Goal: Information Seeking & Learning: Learn about a topic

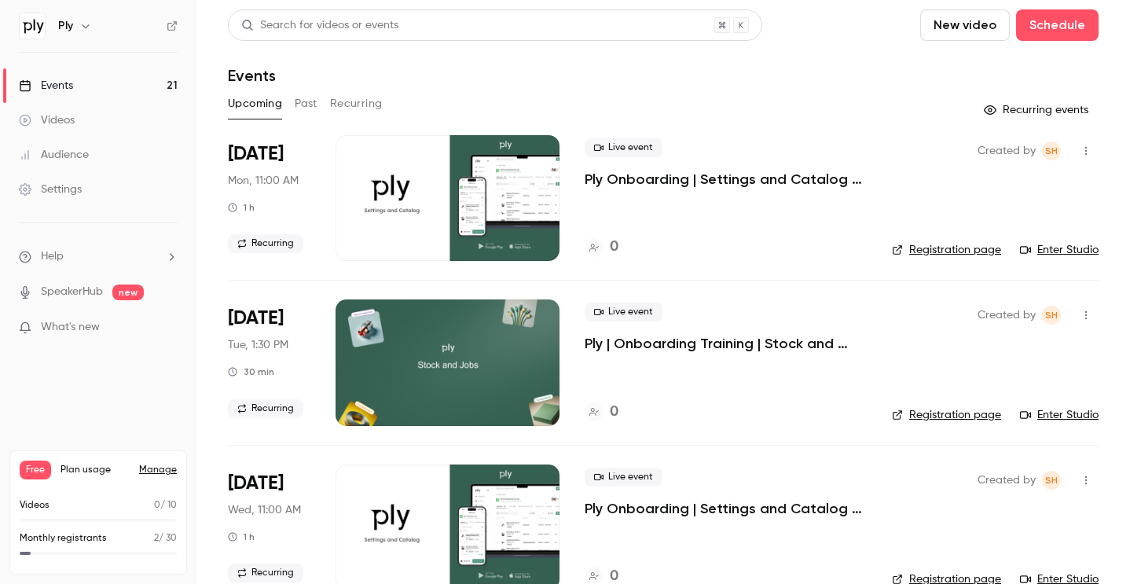
click at [59, 123] on div "Videos" at bounding box center [47, 120] width 56 height 16
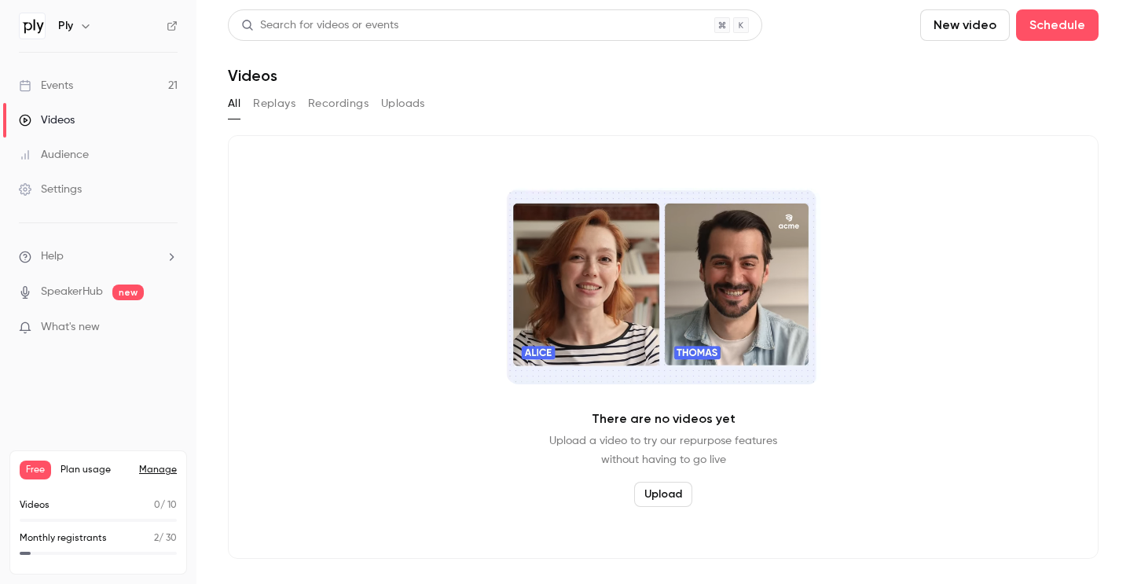
click at [284, 104] on button "Replays" at bounding box center [274, 103] width 42 height 25
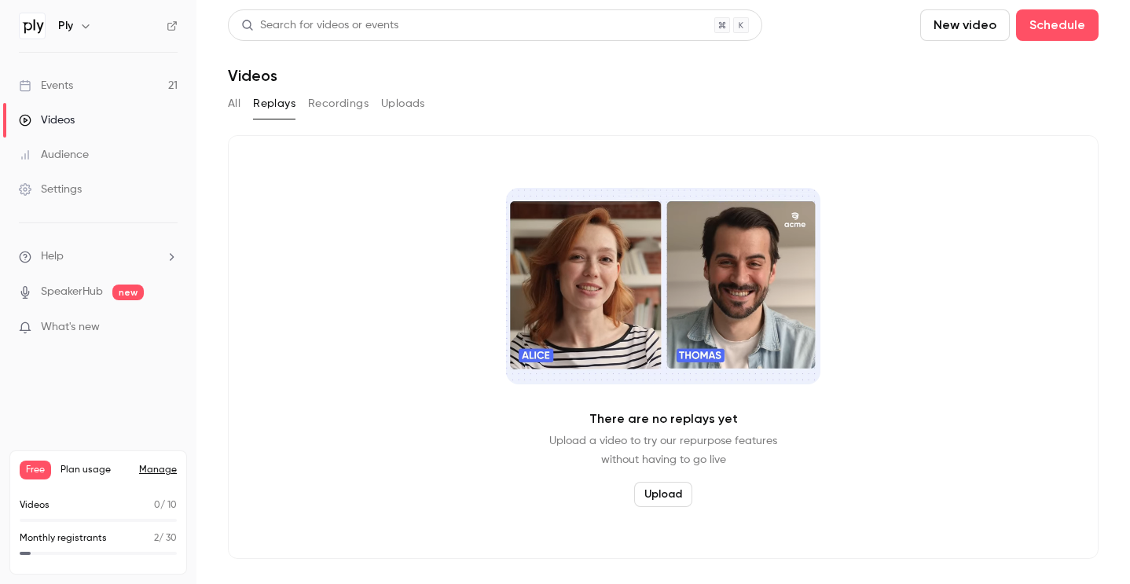
click at [334, 108] on button "Recordings" at bounding box center [338, 103] width 61 height 25
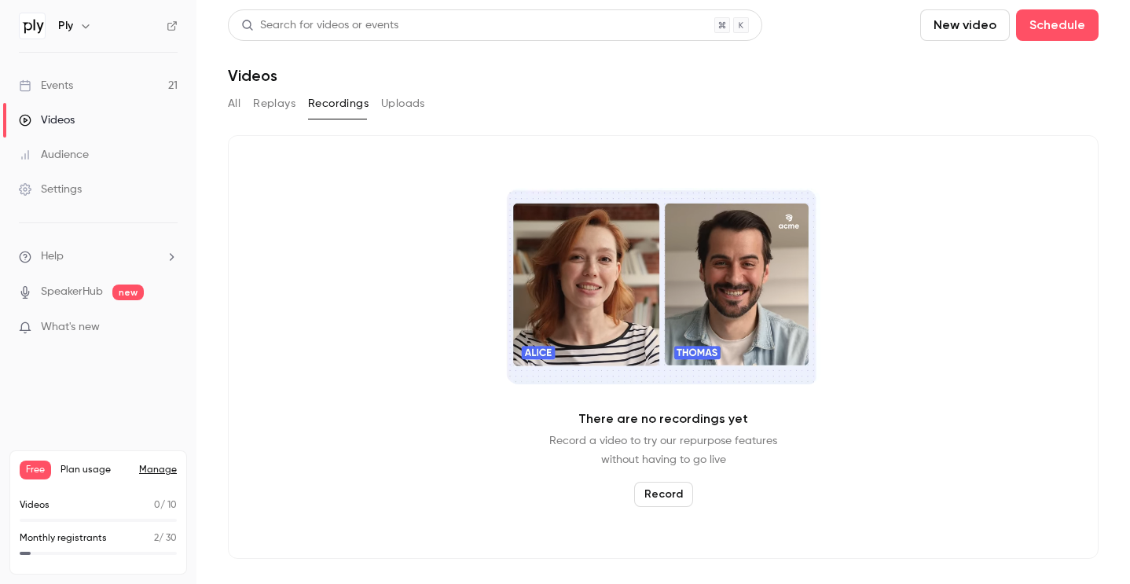
click at [231, 104] on button "All" at bounding box center [234, 103] width 13 height 25
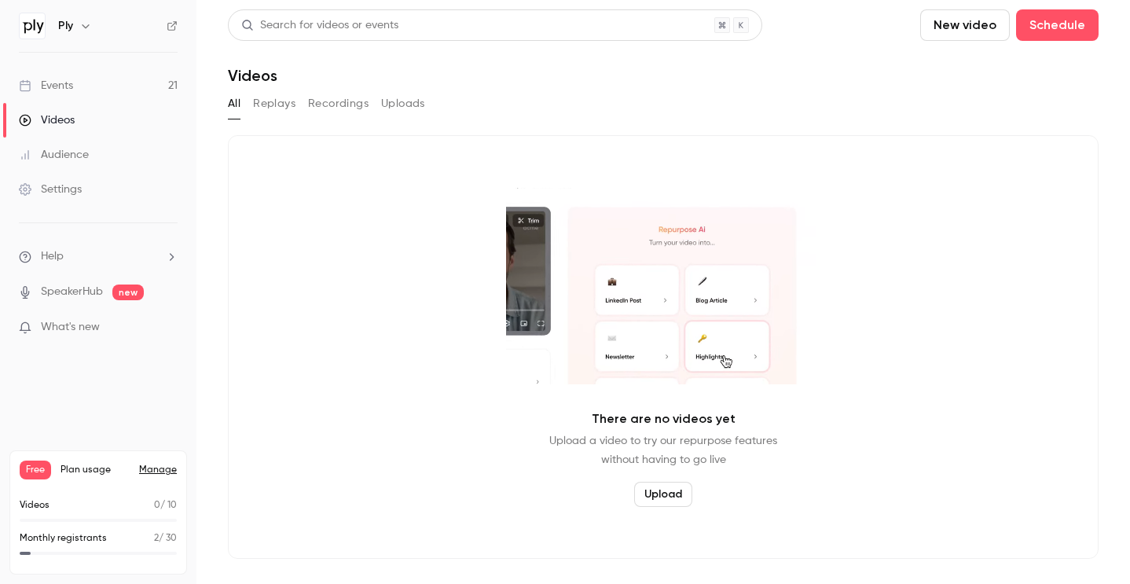
click at [232, 100] on button "All" at bounding box center [234, 103] width 13 height 25
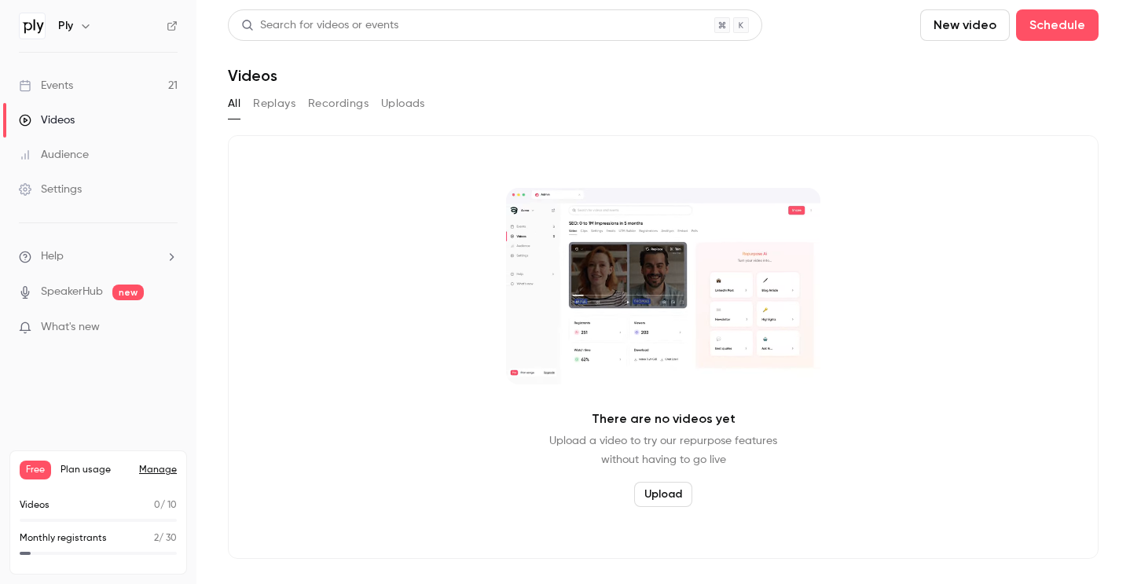
click at [91, 76] on link "Events 21" at bounding box center [98, 85] width 196 height 35
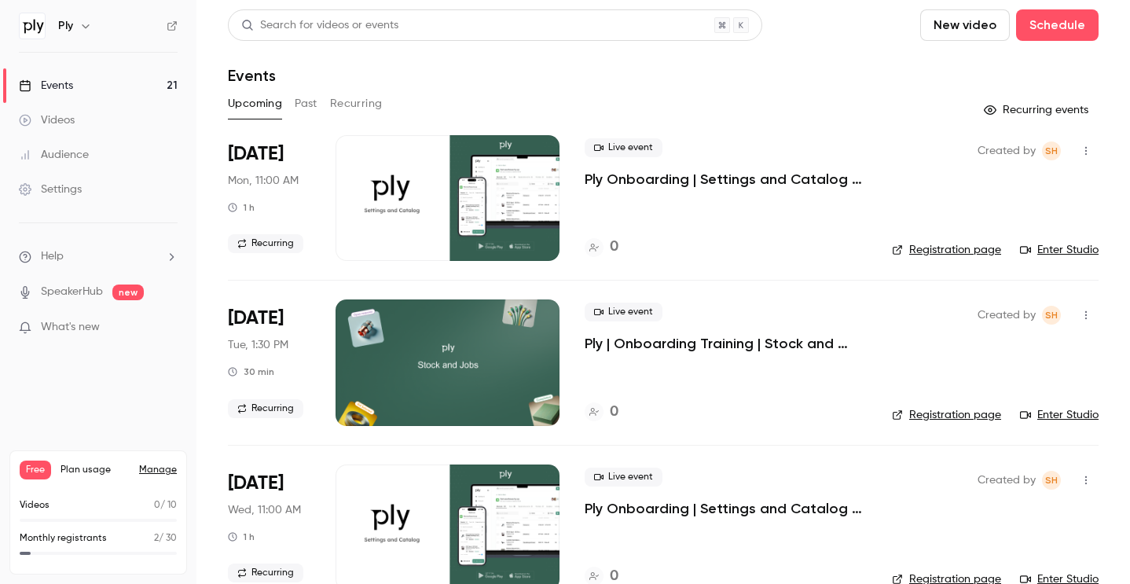
click at [303, 99] on button "Past" at bounding box center [306, 103] width 23 height 25
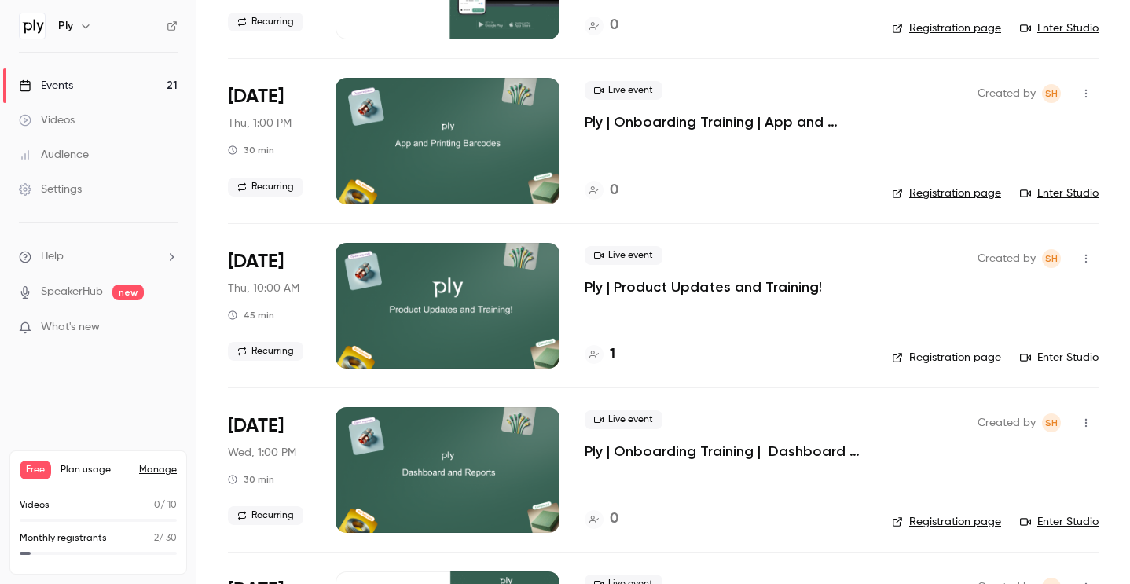
scroll to position [233, 0]
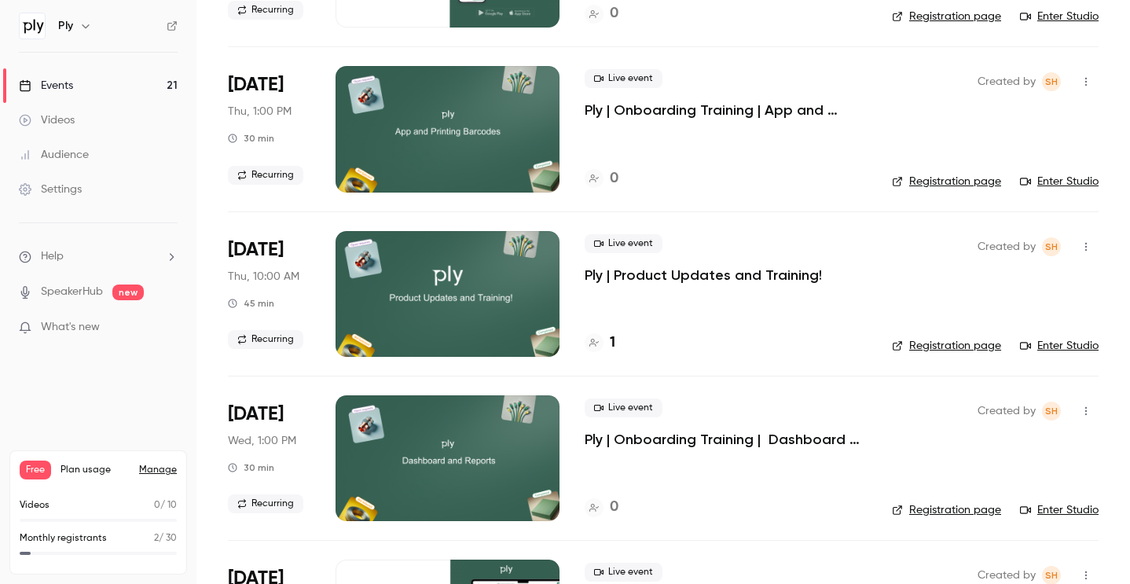
click at [689, 273] on p "Ply | Product Updates and Training!" at bounding box center [703, 275] width 237 height 19
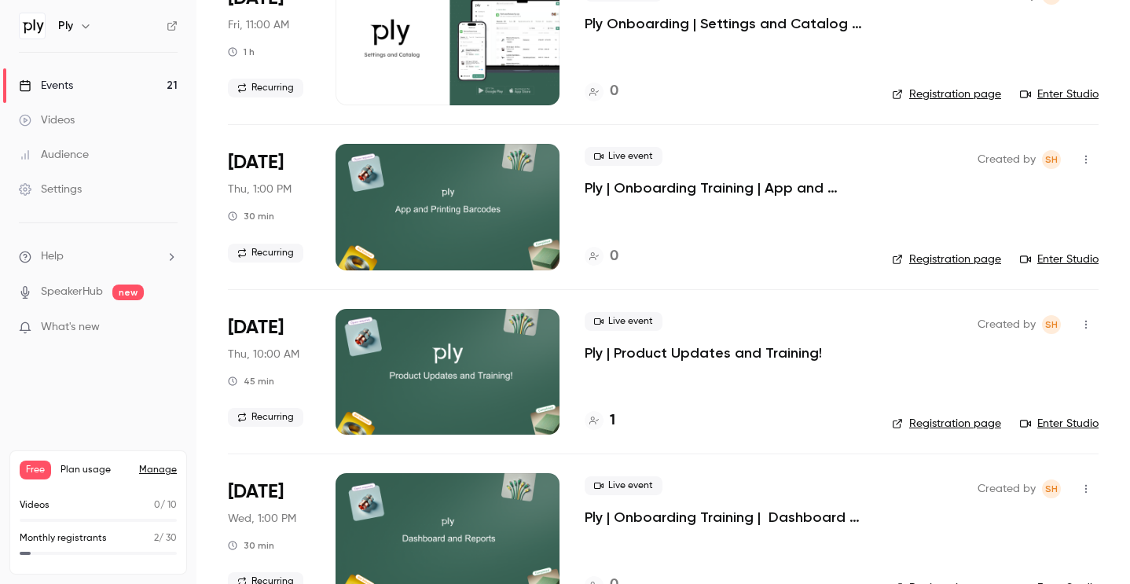
scroll to position [215, 0]
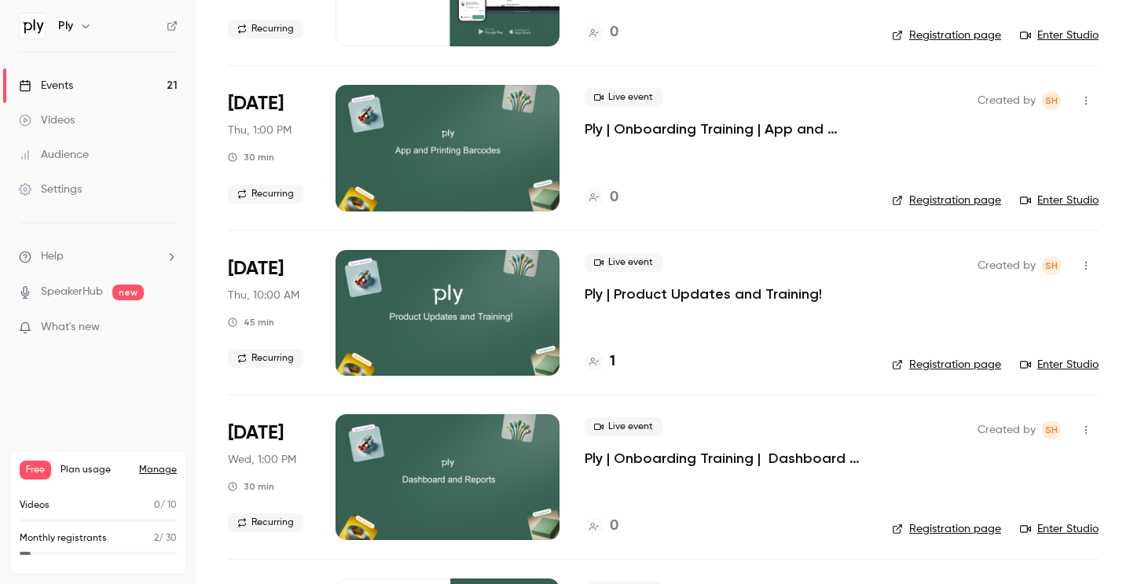
click at [489, 284] on div at bounding box center [448, 313] width 224 height 126
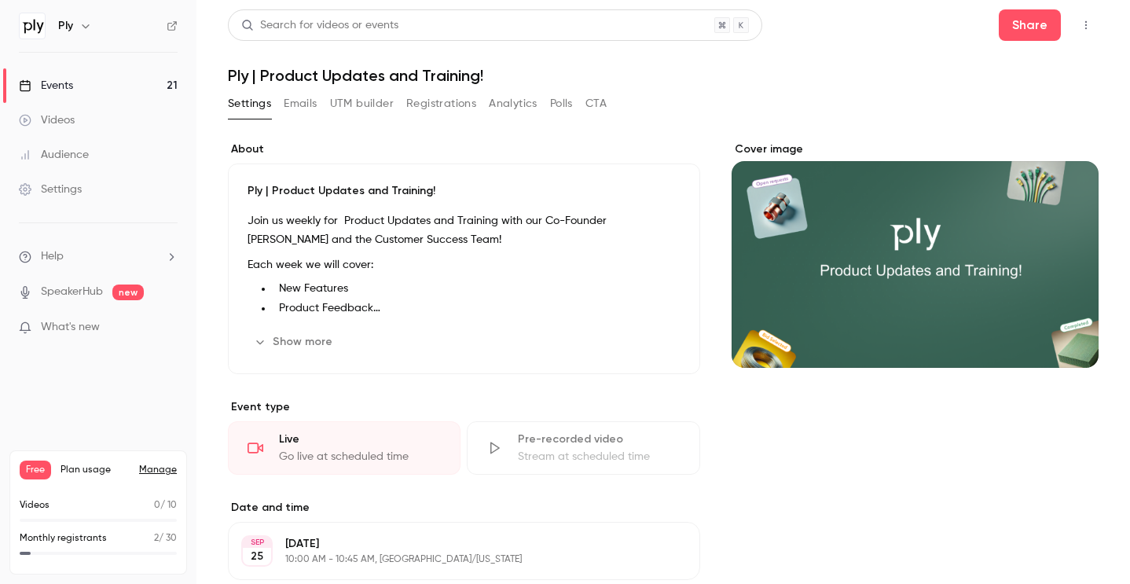
click at [453, 103] on button "Registrations" at bounding box center [441, 103] width 70 height 25
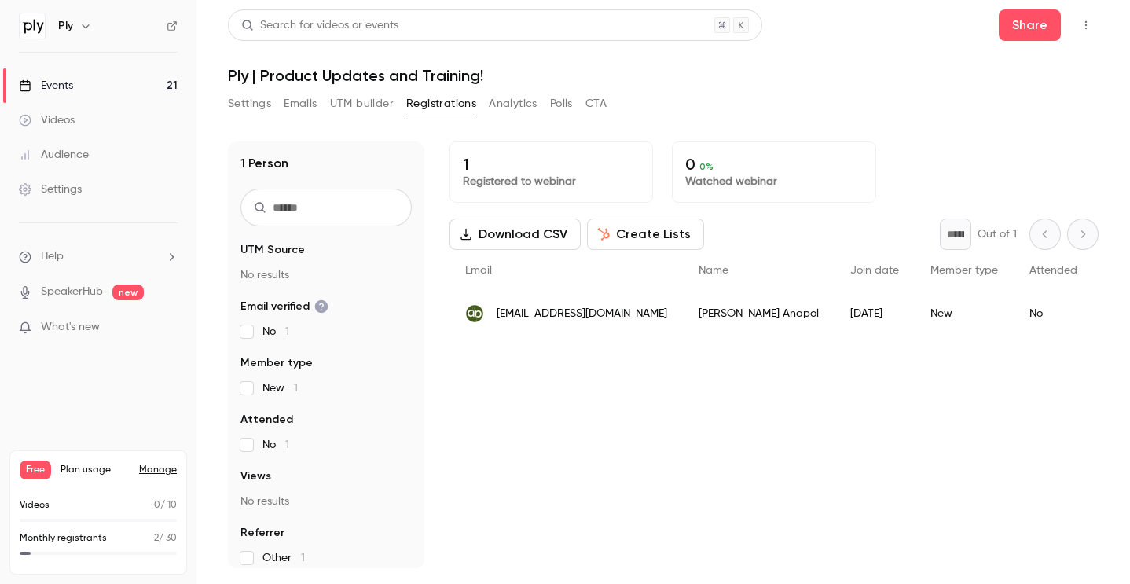
click at [214, 104] on main "Search for videos or events Share Ply | Product Updates and Training! Settings …" at bounding box center [662, 292] width 933 height 584
click at [238, 101] on button "Settings" at bounding box center [249, 103] width 43 height 25
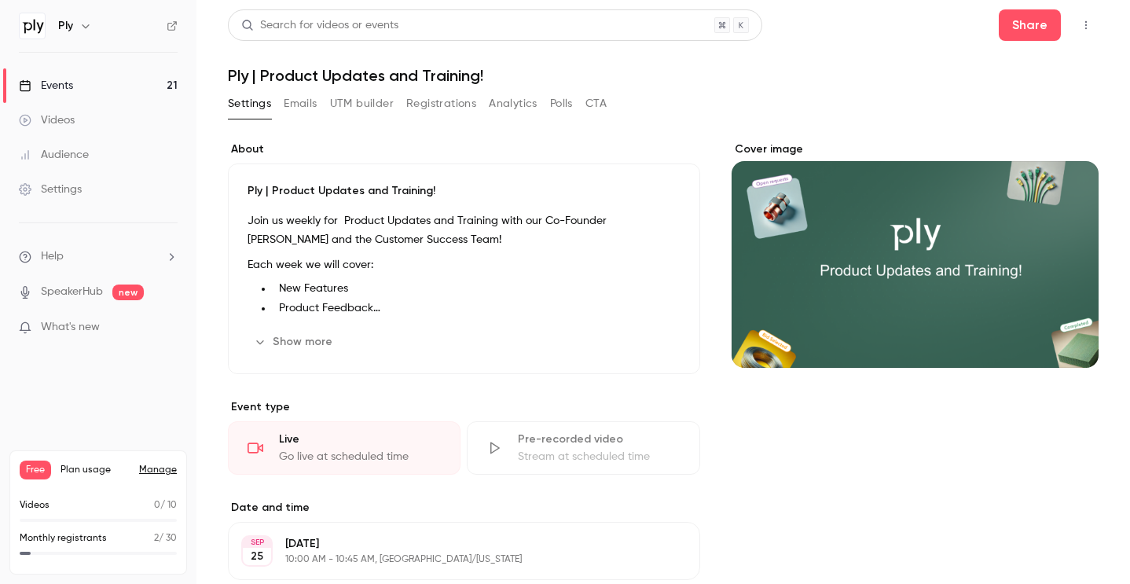
click at [87, 116] on link "Videos" at bounding box center [98, 120] width 196 height 35
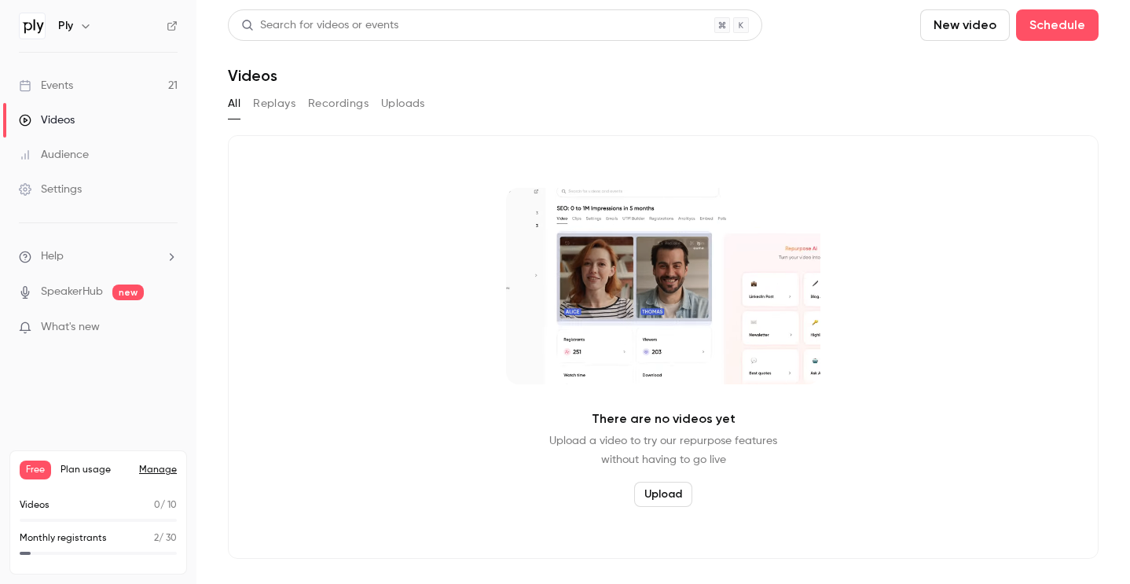
click at [263, 100] on button "Replays" at bounding box center [274, 103] width 42 height 25
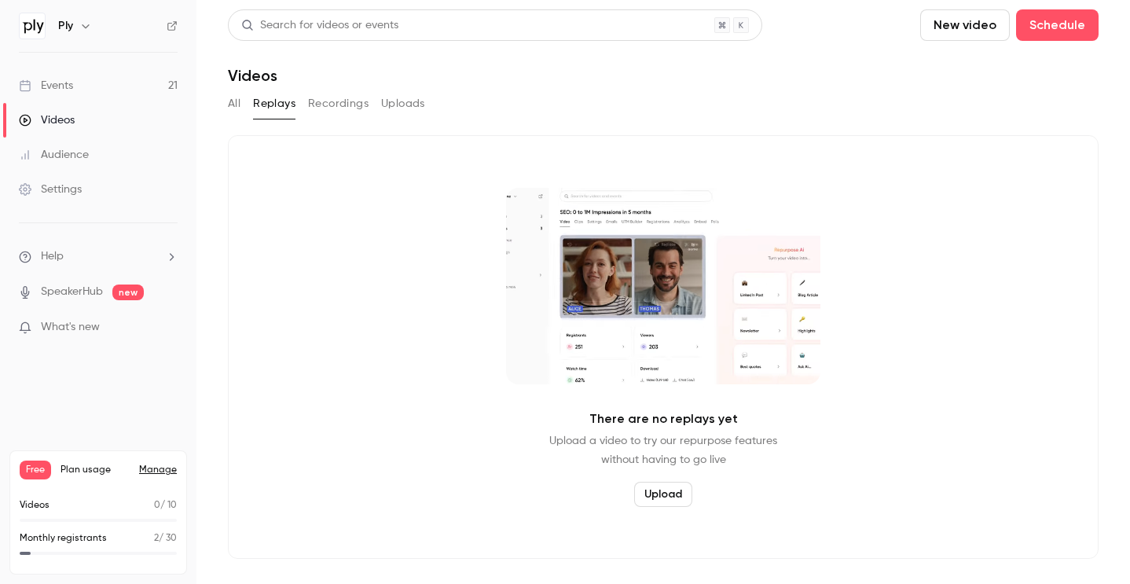
click at [328, 96] on button "Recordings" at bounding box center [338, 103] width 61 height 25
